Goal: Information Seeking & Learning: Find specific fact

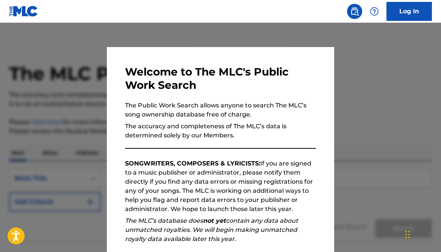
scroll to position [95, 0]
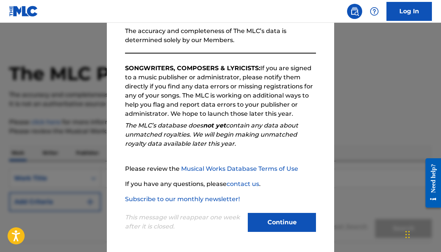
click at [279, 227] on button "Continue" at bounding box center [282, 222] width 68 height 19
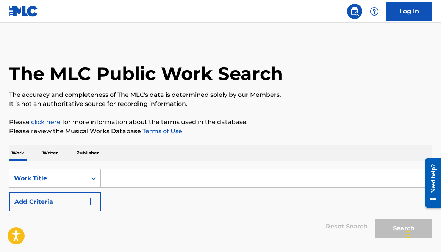
click at [141, 181] on input "Search Form" at bounding box center [266, 178] width 331 height 18
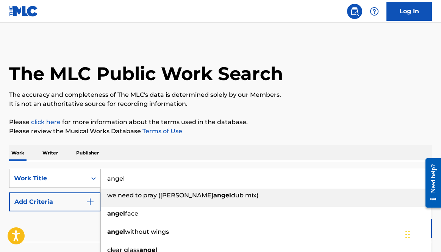
type input "angel"
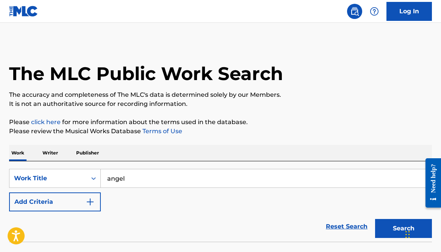
click at [93, 200] on img "Search Form" at bounding box center [90, 201] width 9 height 9
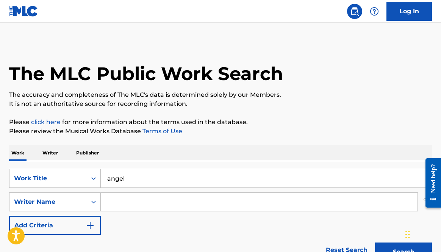
click at [120, 200] on input "Search Form" at bounding box center [259, 202] width 317 height 18
type input "[PERSON_NAME]"
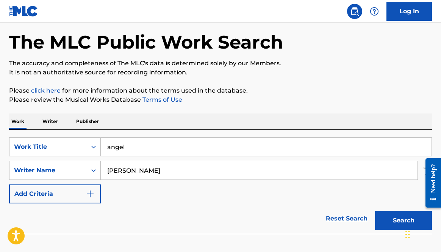
scroll to position [34, 0]
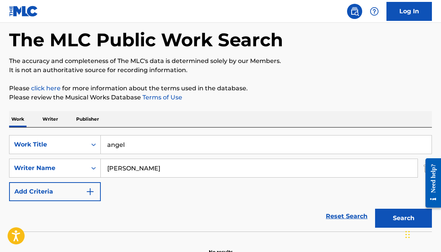
click at [390, 216] on button "Search" at bounding box center [403, 217] width 57 height 19
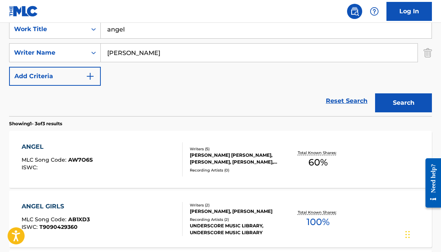
scroll to position [150, 0]
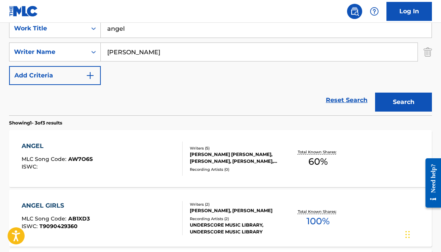
click at [197, 175] on div "ANGEL MLC Song Code : AW7O6S ISWC : Writers ( 5 ) [PERSON_NAME] [PERSON_NAME], …" at bounding box center [220, 158] width 423 height 57
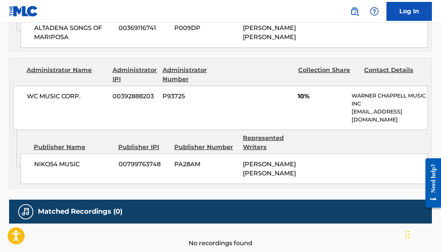
scroll to position [858, 0]
